Goal: Entertainment & Leisure: Consume media (video, audio)

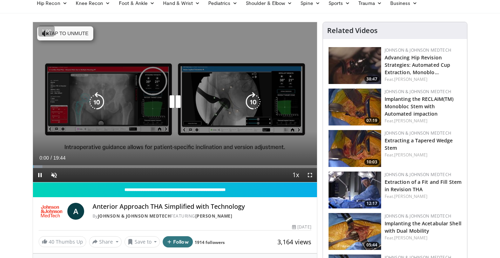
scroll to position [42, 0]
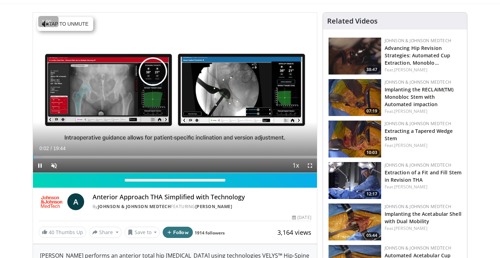
click at [57, 27] on div "1.00 « − + » ×" at bounding box center [48, 21] width 20 height 11
click at [46, 26] on span "1.00" at bounding box center [47, 22] width 14 height 7
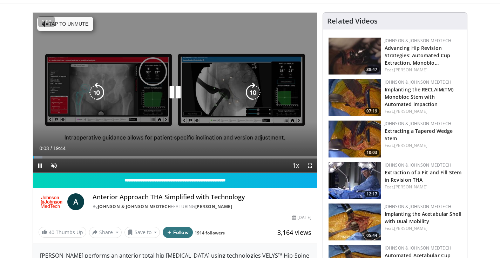
scroll to position [52, 0]
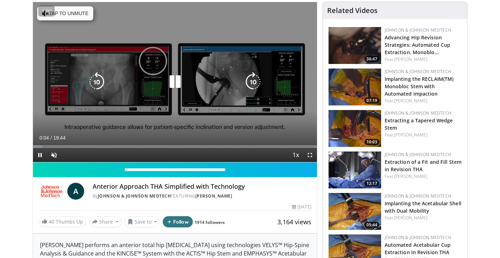
click at [107, 88] on div "Video Player" at bounding box center [175, 82] width 171 height 14
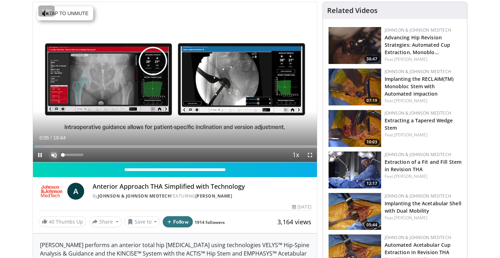
click at [55, 156] on span "Video Player" at bounding box center [54, 155] width 14 height 14
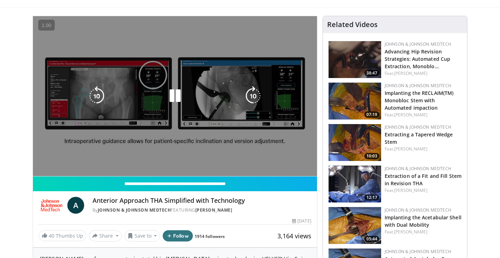
scroll to position [38, 0]
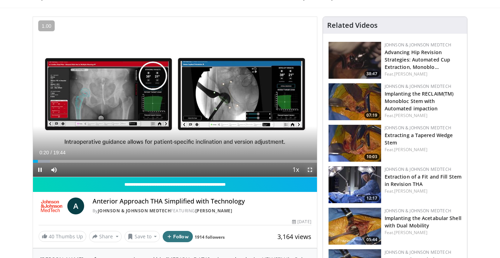
click at [310, 173] on span "Video Player" at bounding box center [310, 169] width 14 height 14
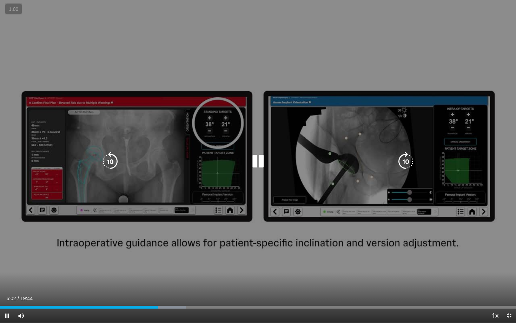
click at [112, 166] on icon "Video Player" at bounding box center [110, 162] width 20 height 20
click at [260, 166] on icon "Video Player" at bounding box center [258, 162] width 20 height 20
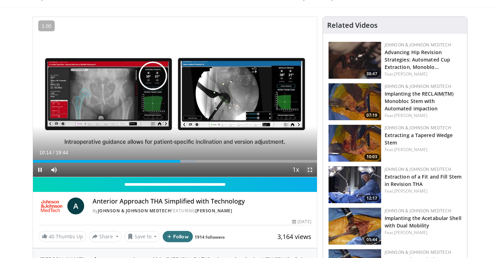
click at [310, 171] on span "Video Player" at bounding box center [310, 169] width 14 height 14
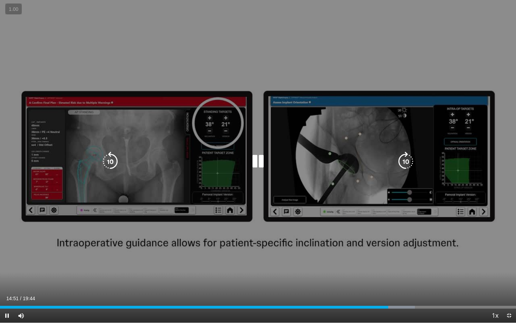
click at [122, 158] on div "Video Player" at bounding box center [257, 161] width 309 height 14
click at [111, 161] on icon "Video Player" at bounding box center [110, 162] width 20 height 20
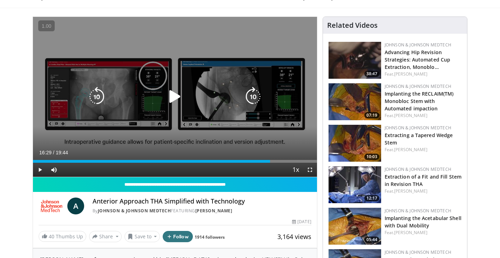
click at [172, 98] on icon "Video Player" at bounding box center [175, 97] width 20 height 20
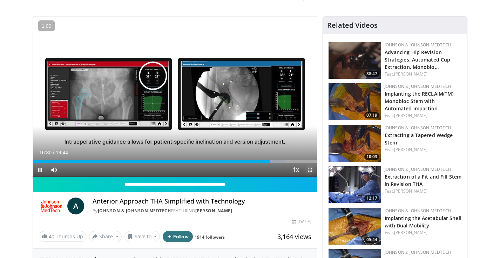
click at [309, 171] on span "Video Player" at bounding box center [310, 169] width 14 height 14
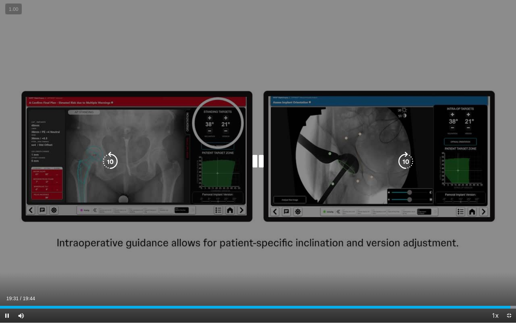
click at [258, 162] on icon "Video Player" at bounding box center [258, 162] width 20 height 20
click at [258, 161] on icon "Video Player" at bounding box center [258, 162] width 20 height 20
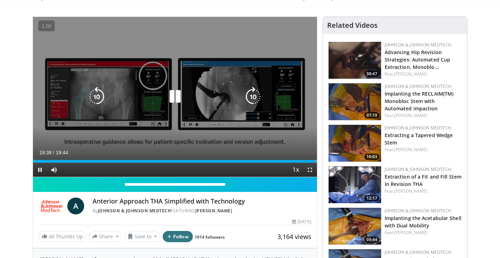
click at [178, 96] on icon "Video Player" at bounding box center [175, 97] width 20 height 20
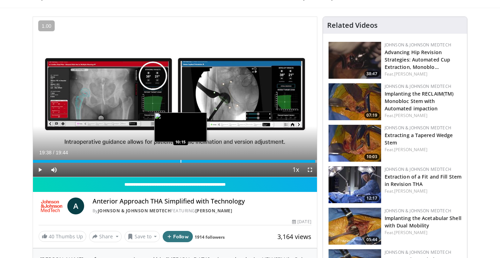
click at [181, 160] on div "Progress Bar" at bounding box center [181, 161] width 1 height 3
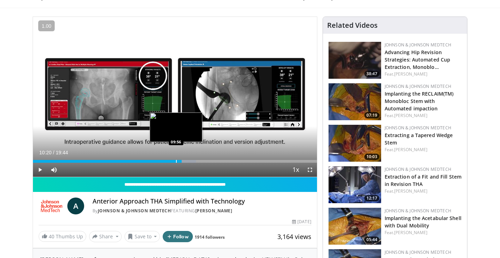
click at [177, 160] on div "Progress Bar" at bounding box center [176, 161] width 1 height 3
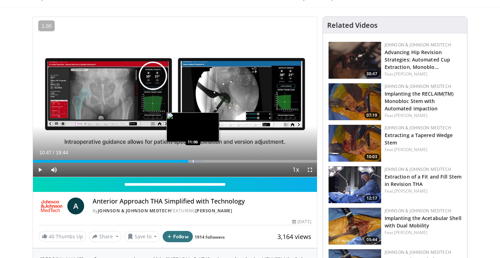
click at [194, 160] on div "Progress Bar" at bounding box center [193, 161] width 1 height 3
click at [205, 160] on div "Loaded : 60.29% 11:15 11:25" at bounding box center [175, 161] width 284 height 3
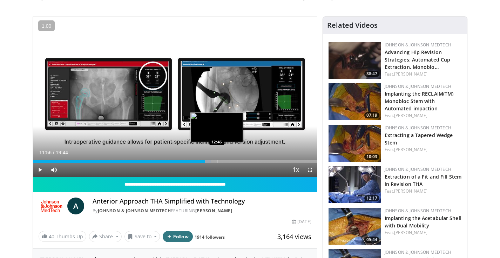
click at [218, 161] on div "Progress Bar" at bounding box center [217, 161] width 1 height 3
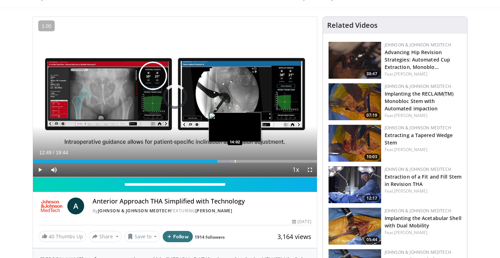
click at [235, 160] on div "Progress Bar" at bounding box center [235, 161] width 1 height 3
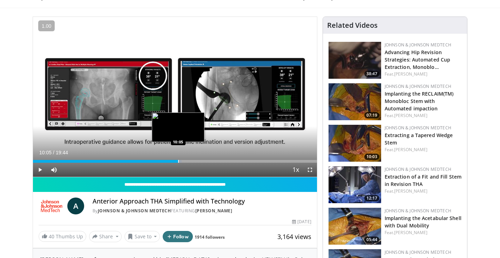
click at [178, 158] on div "Loaded : 52.39% 14:02 10:05" at bounding box center [175, 159] width 284 height 7
